Goal: Task Accomplishment & Management: Use online tool/utility

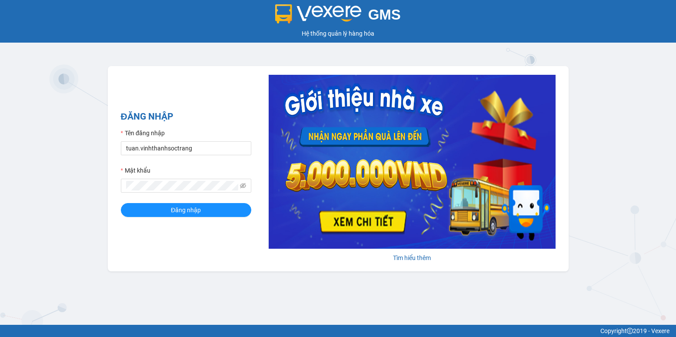
click at [162, 156] on form "Tên đăng nhập [PERSON_NAME].vinhthanhsoctrang Mật khẩu Đăng nhập" at bounding box center [186, 172] width 130 height 89
drag, startPoint x: 138, startPoint y: 149, endPoint x: 126, endPoint y: 152, distance: 12.4
click at [126, 152] on input "tuan.vinhthanhsoctrang" at bounding box center [186, 148] width 130 height 14
type input "quanly.vinhthanhsoctrang"
click at [111, 186] on div "ĐĂNG NHẬP Tên đăng nhập quanly.vinhthanhsoctrang Mật khẩu Đăng nhập [PERSON_NAM…" at bounding box center [338, 168] width 461 height 205
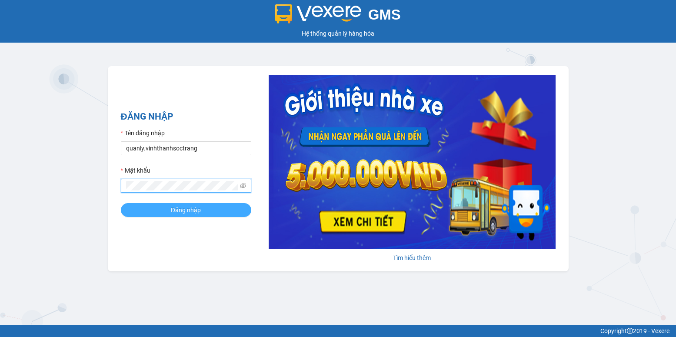
click at [139, 209] on button "Đăng nhập" at bounding box center [186, 210] width 130 height 14
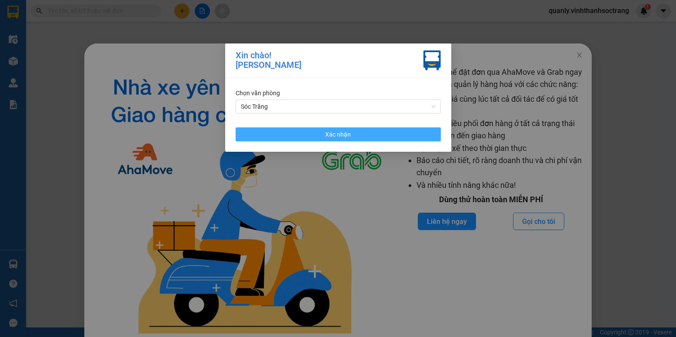
click at [354, 133] on button "Xác nhận" at bounding box center [338, 134] width 205 height 14
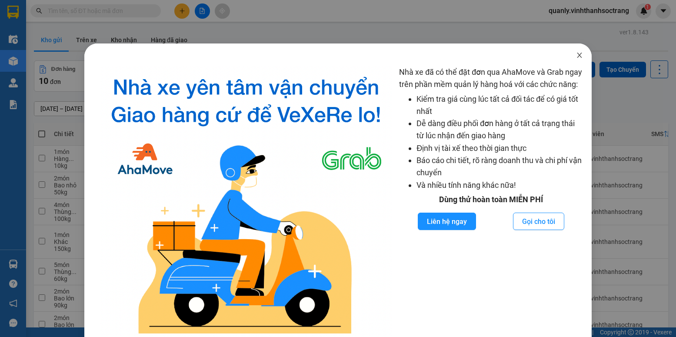
click at [576, 55] on icon "close" at bounding box center [579, 55] width 7 height 7
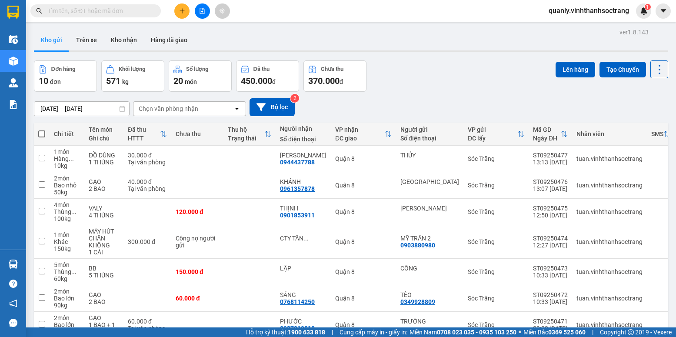
click at [438, 78] on div "Đơn hàng 10 đơn [PERSON_NAME] 571 kg Số [PERSON_NAME] 20 món Đã thu 450.000 [PE…" at bounding box center [351, 75] width 634 height 31
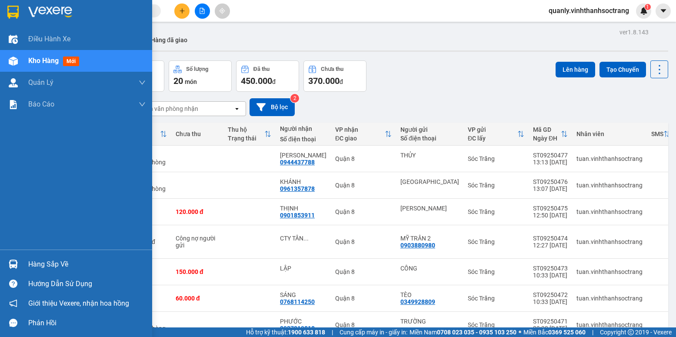
click at [37, 63] on span "Kho hàng" at bounding box center [43, 60] width 30 height 8
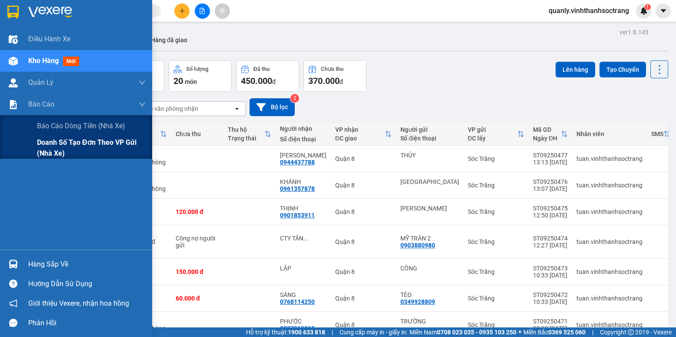
click at [70, 144] on span "Doanh số tạo đơn theo VP gửi (nhà xe)" at bounding box center [91, 148] width 109 height 22
